Goal: Information Seeking & Learning: Check status

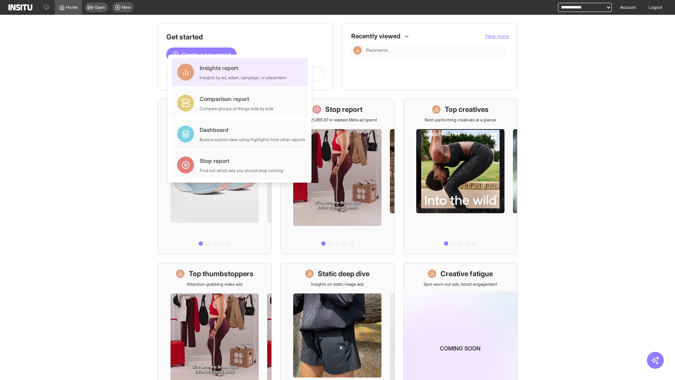
click at [242, 72] on div "Insights report Insights by ad, adset, campaign, or placement" at bounding box center [243, 72] width 87 height 17
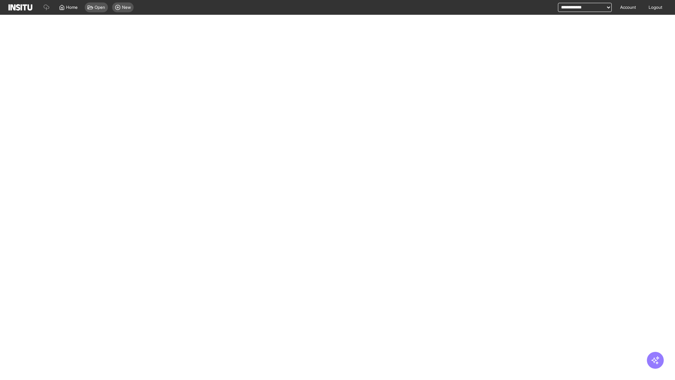
select select "**"
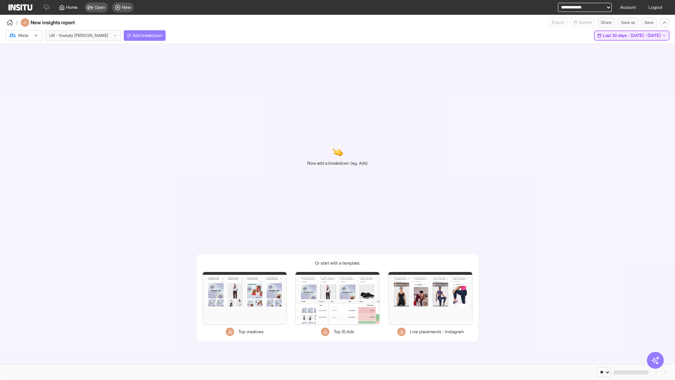
click at [618, 36] on span "Last 30 days - [DATE] - [DATE]" at bounding box center [632, 36] width 58 height 6
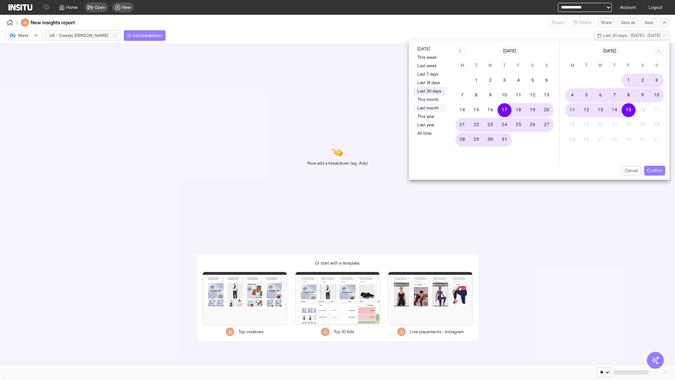
click at [429, 108] on button "Last month" at bounding box center [429, 108] width 32 height 8
